Goal: Check status: Check status

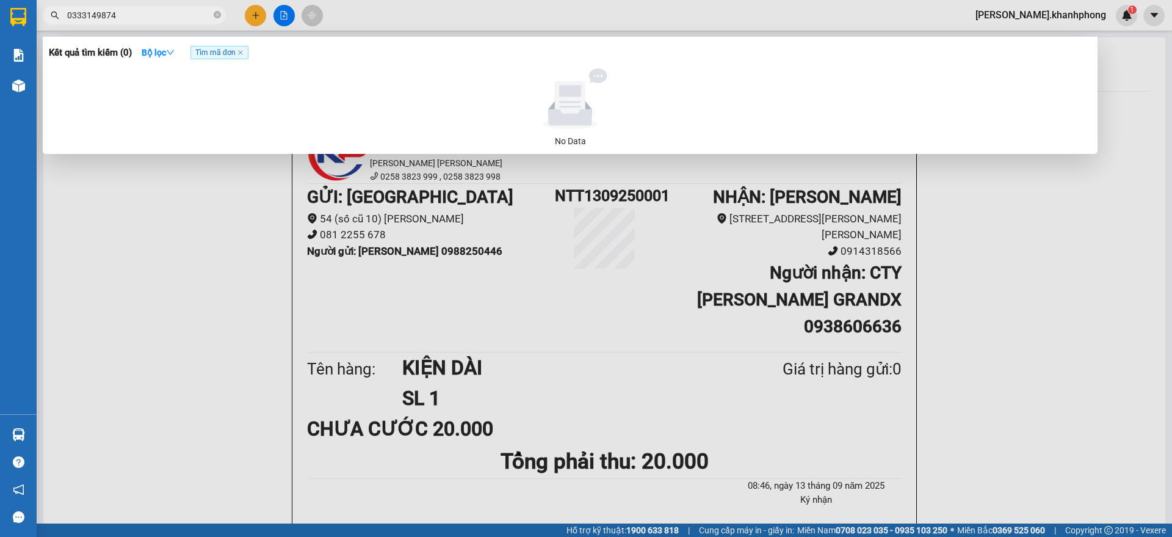
type input "0333149874"
click at [241, 48] on span "Tìm mã đơn" at bounding box center [219, 52] width 58 height 13
click at [243, 52] on icon "close" at bounding box center [240, 52] width 5 height 5
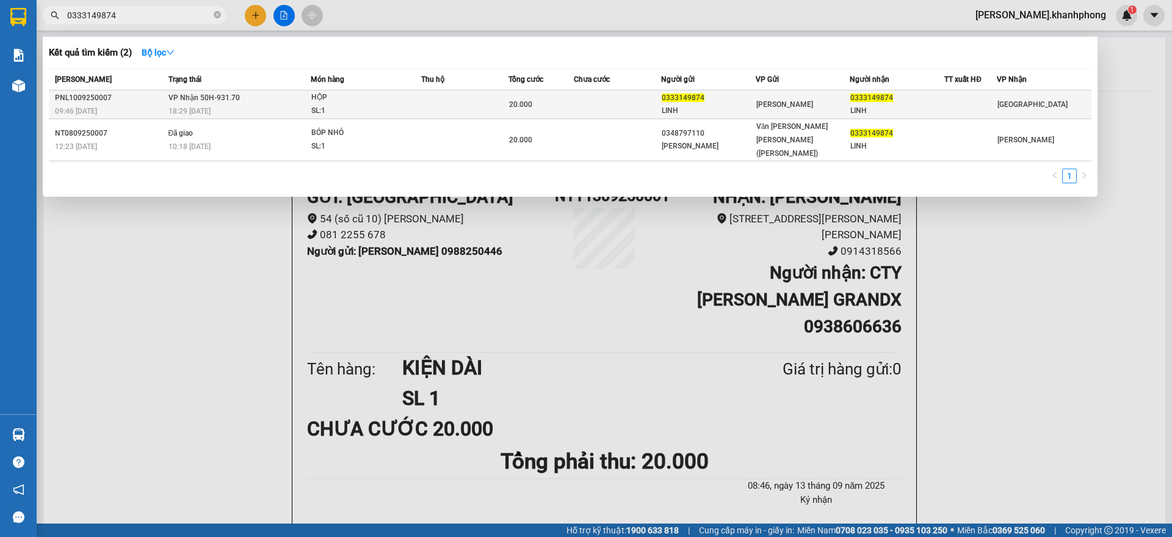
click at [444, 98] on td at bounding box center [464, 104] width 87 height 29
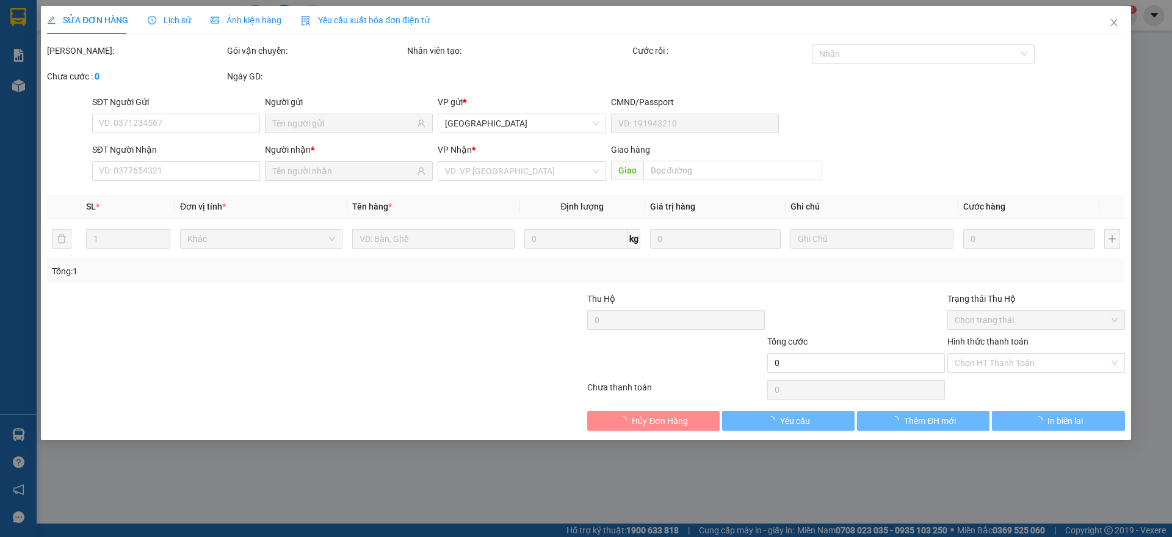
type input "0333149874"
type input "LINH"
type input "0333149874"
type input "LINH"
type input "20.000"
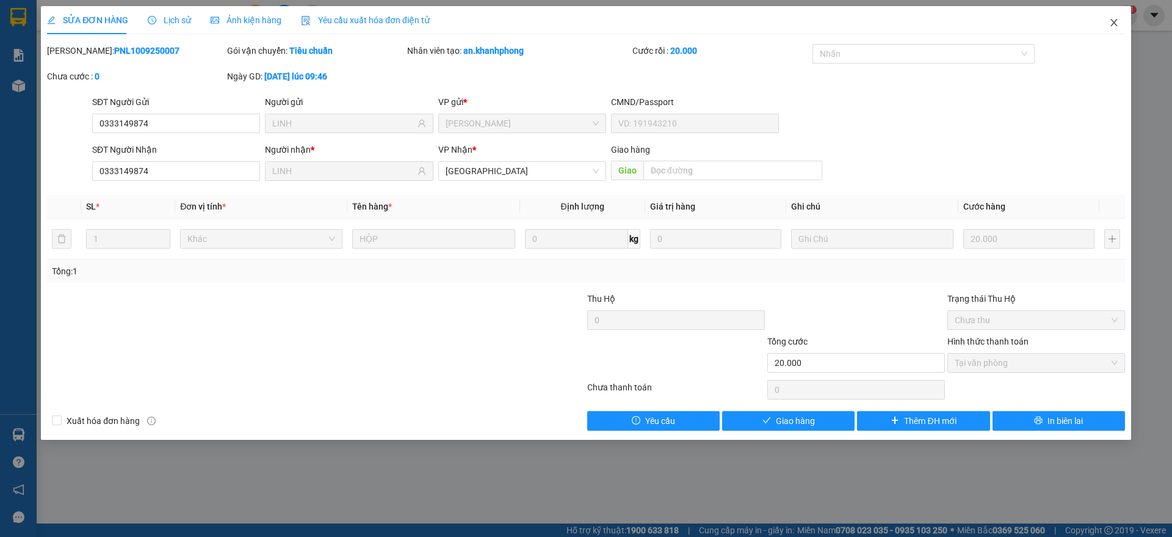
click at [1118, 25] on icon "close" at bounding box center [1114, 23] width 10 height 10
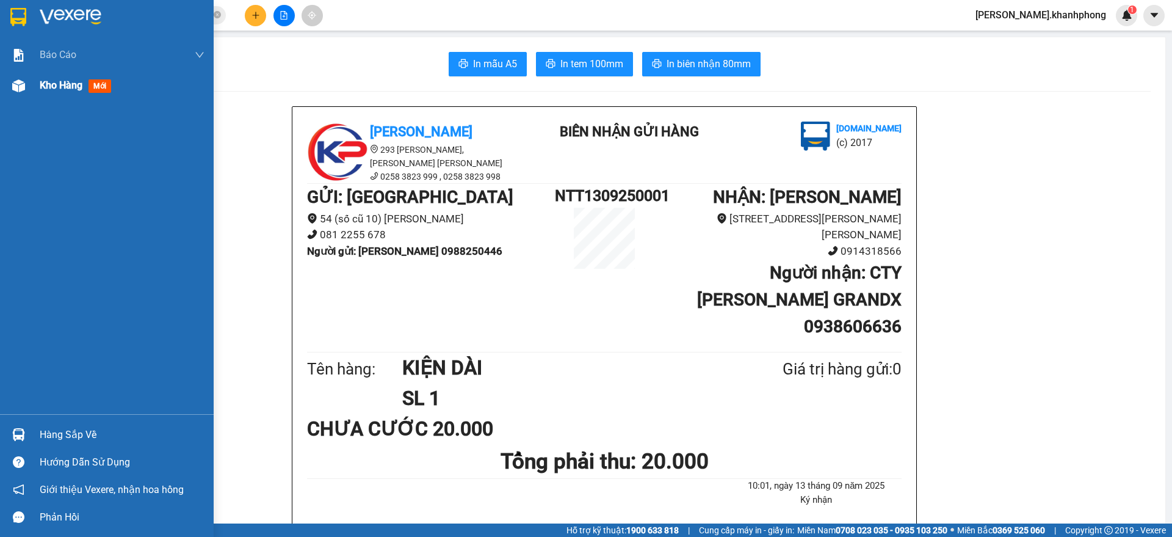
click at [38, 84] on div "Kho hàng mới" at bounding box center [107, 85] width 214 height 31
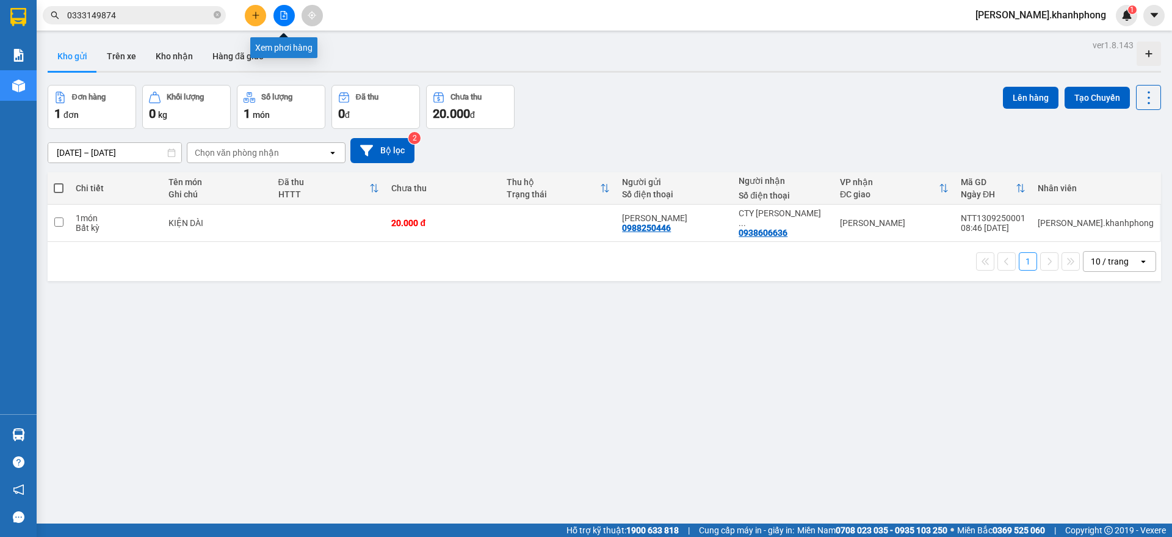
click at [291, 12] on button at bounding box center [283, 15] width 21 height 21
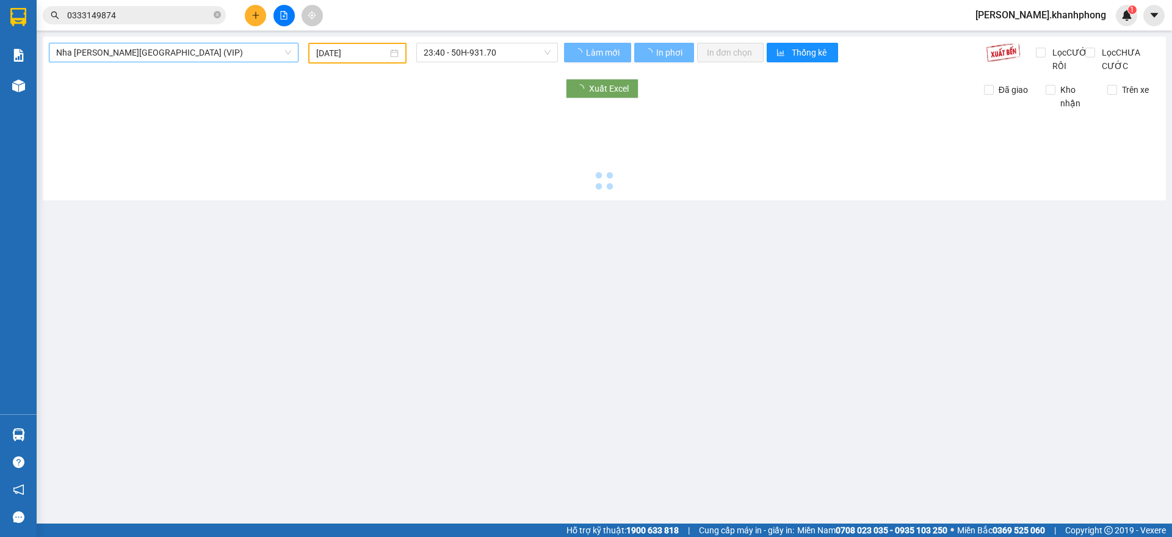
type input "[DATE]"
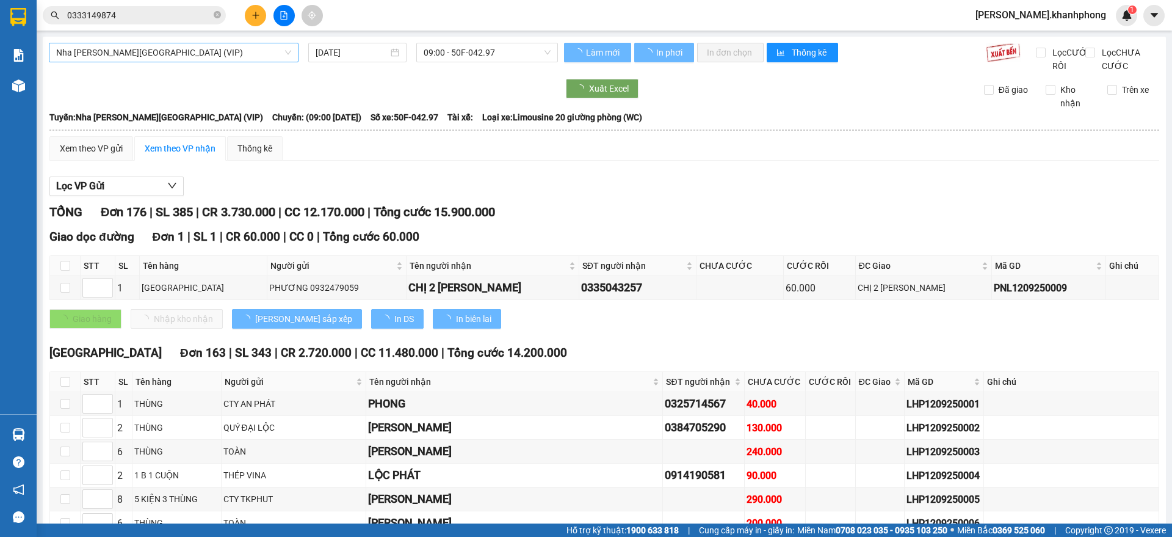
click at [250, 51] on span "Nha [PERSON_NAME][GEOGRAPHIC_DATA] (VIP)" at bounding box center [173, 52] width 235 height 18
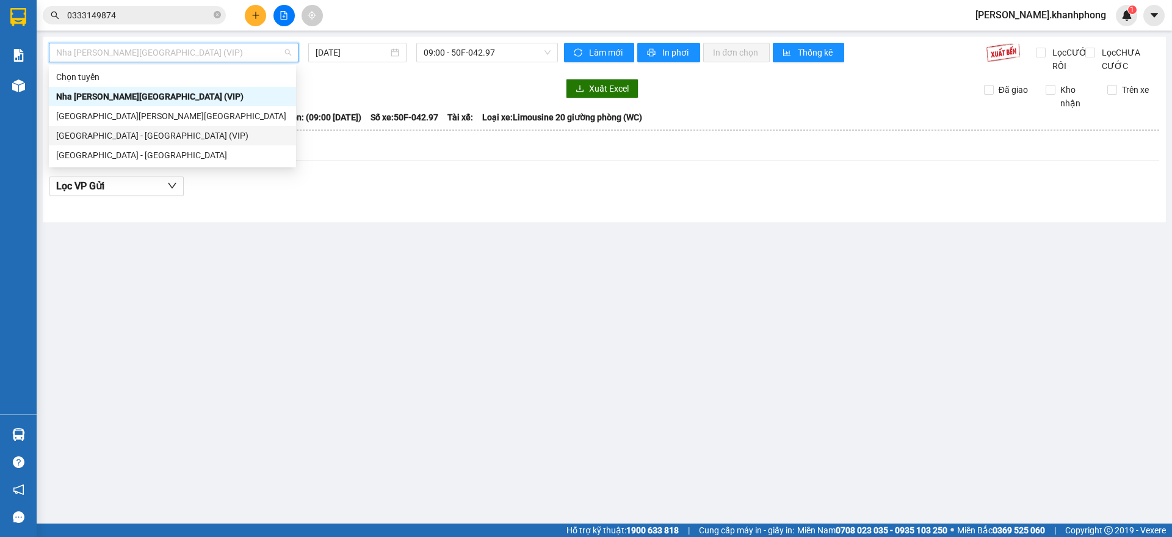
click at [115, 137] on div "[GEOGRAPHIC_DATA] - [GEOGRAPHIC_DATA] (VIP)" at bounding box center [172, 135] width 233 height 13
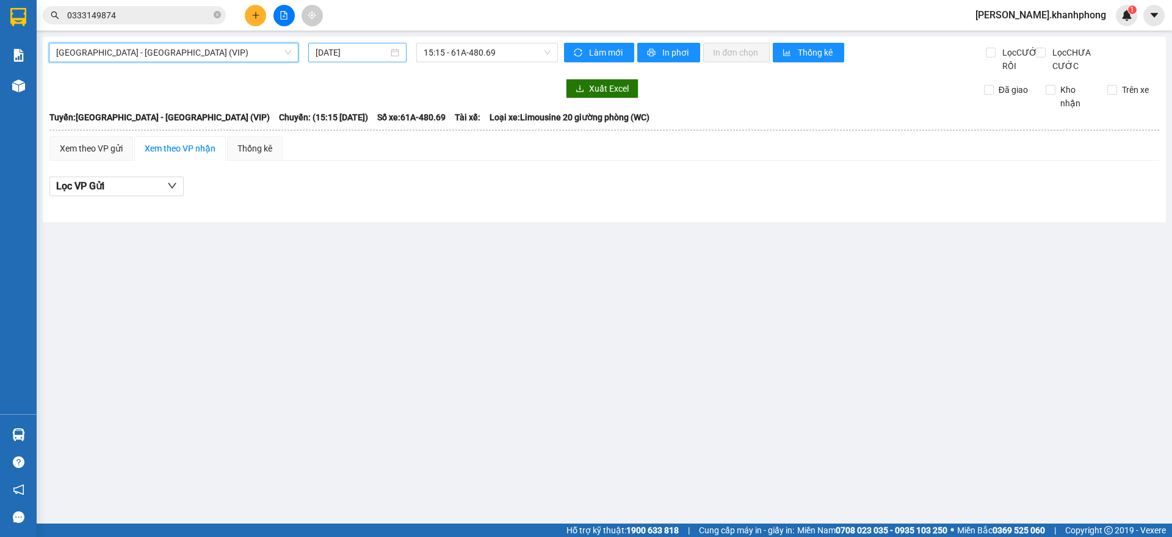
click at [350, 54] on input "[DATE]" at bounding box center [352, 52] width 73 height 13
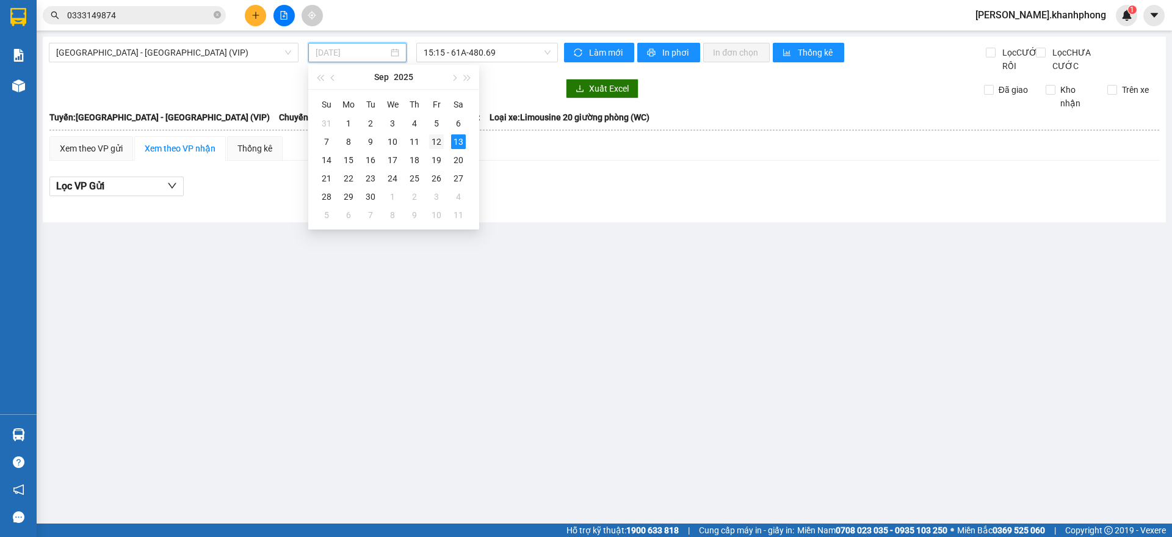
click at [438, 139] on div "12" at bounding box center [436, 141] width 15 height 15
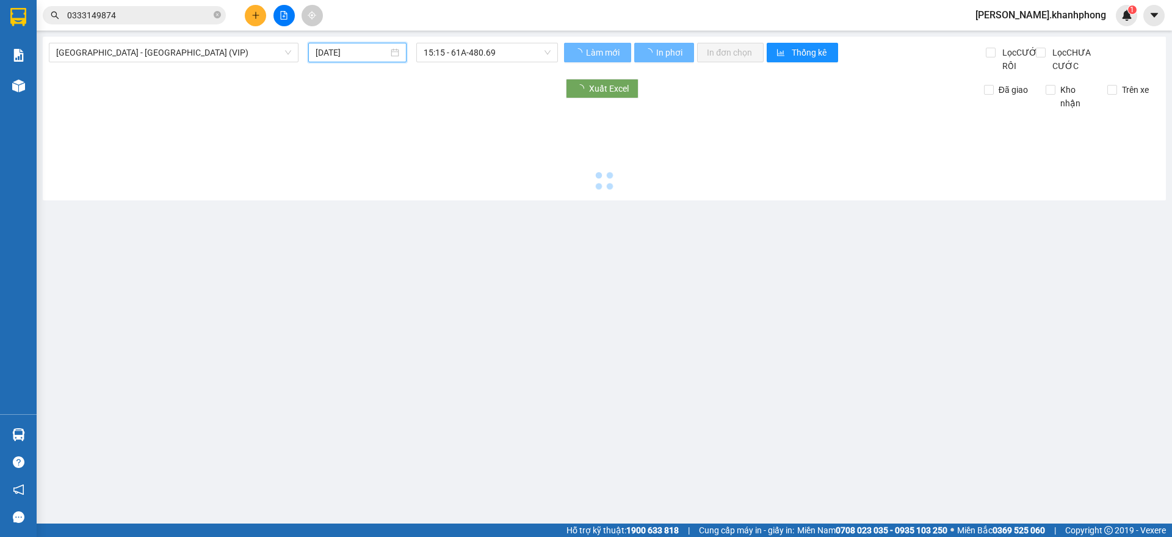
type input "[DATE]"
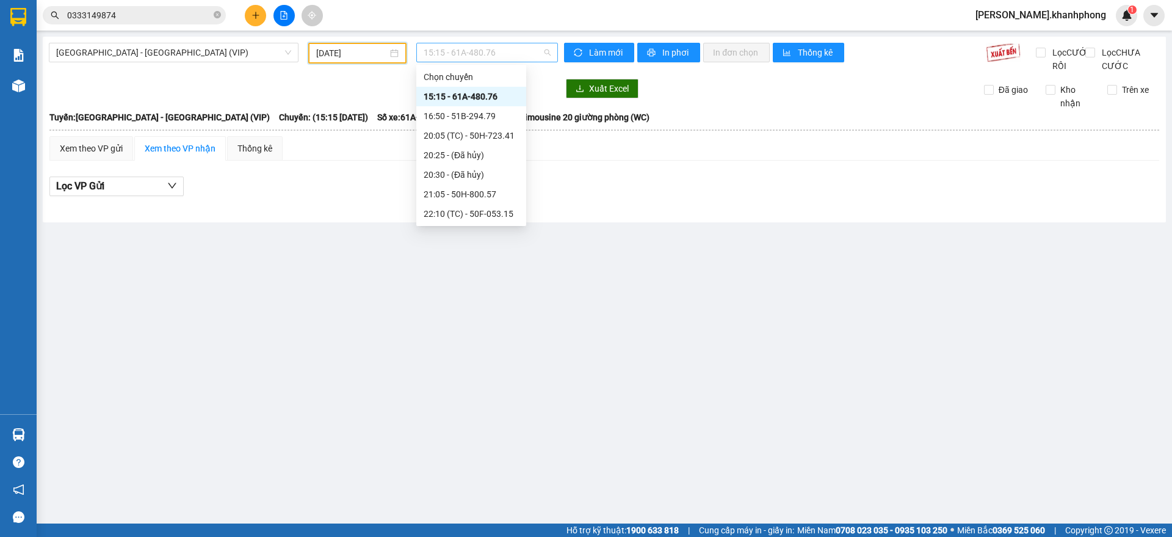
click at [500, 46] on span "15:15 - 61A-480.76" at bounding box center [487, 52] width 127 height 18
click at [490, 192] on div "23:40 - 50H-931.70" at bounding box center [471, 193] width 95 height 13
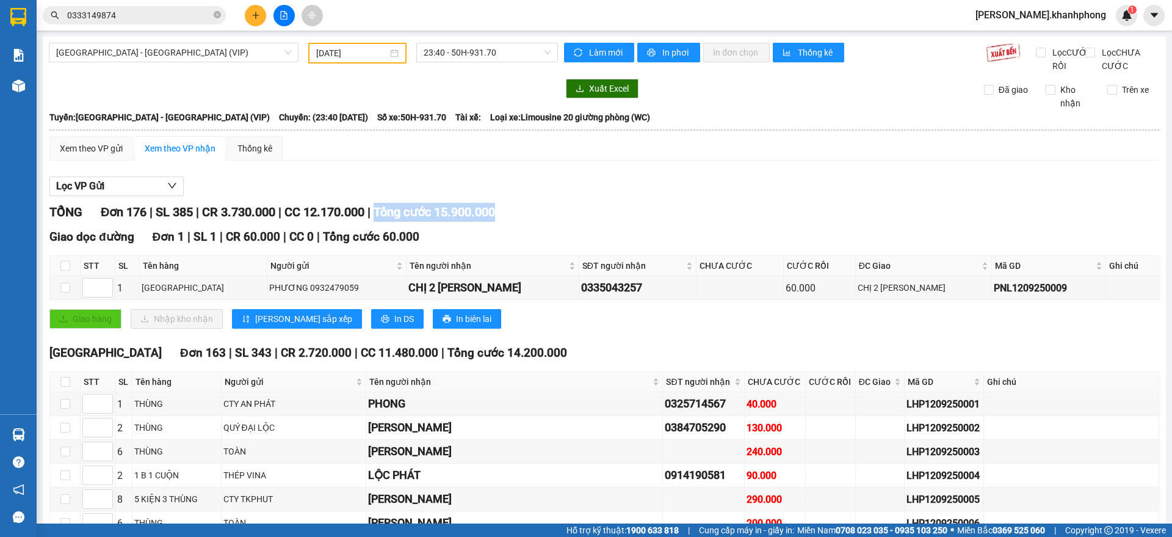
drag, startPoint x: 387, startPoint y: 225, endPoint x: 539, endPoint y: 222, distance: 152.0
click at [539, 222] on div "[PERSON_NAME] 176 | SL 385 | CR 3.730.000 | CC 12.170.000 | [PERSON_NAME] 15.90…" at bounding box center [604, 212] width 1110 height 19
